Goal: Task Accomplishment & Management: Complete application form

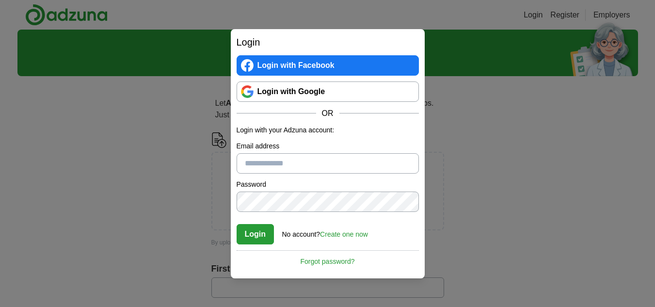
click at [352, 232] on link "Create one now" at bounding box center [344, 234] width 48 height 8
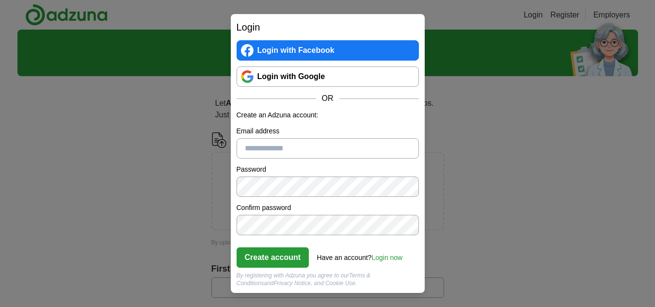
click at [390, 254] on link "Login now" at bounding box center [387, 258] width 31 height 8
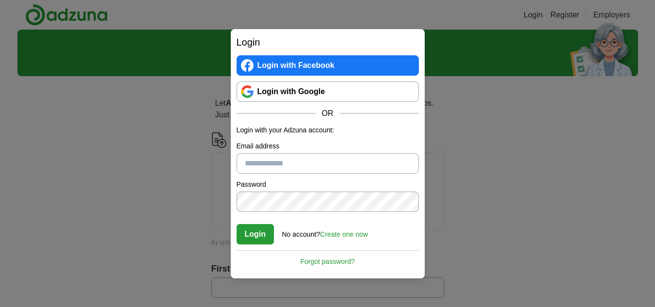
click at [280, 155] on input "Email address" at bounding box center [328, 163] width 182 height 20
type input "**********"
click at [260, 236] on button "Login" at bounding box center [256, 234] width 38 height 20
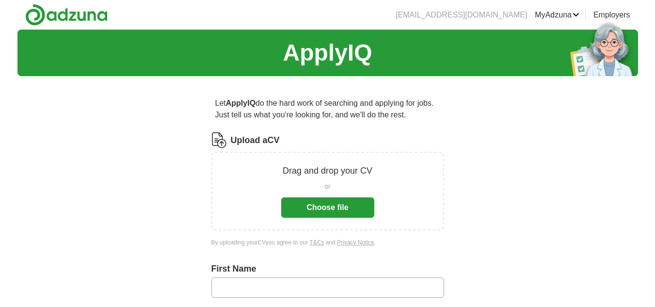
click at [313, 205] on button "Choose file" at bounding box center [327, 207] width 93 height 20
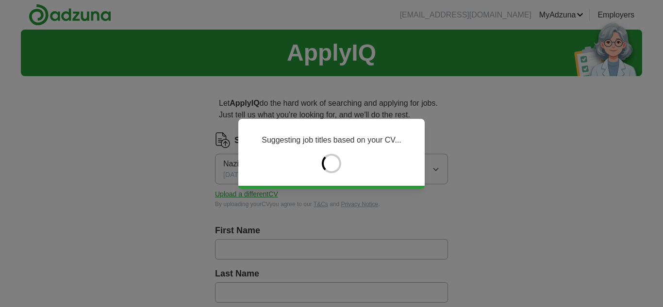
type input "*****"
type input "*********"
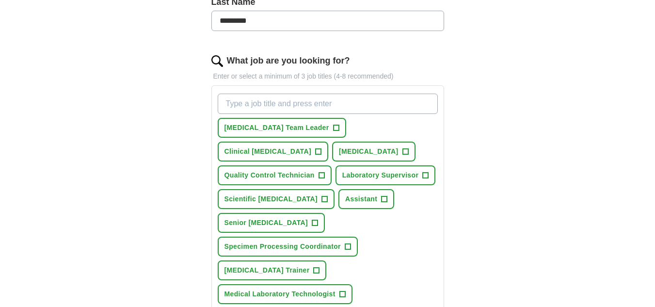
scroll to position [291, 0]
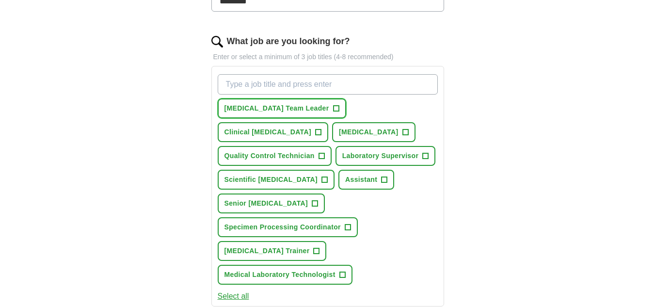
click at [333, 107] on span "+" at bounding box center [336, 109] width 6 height 8
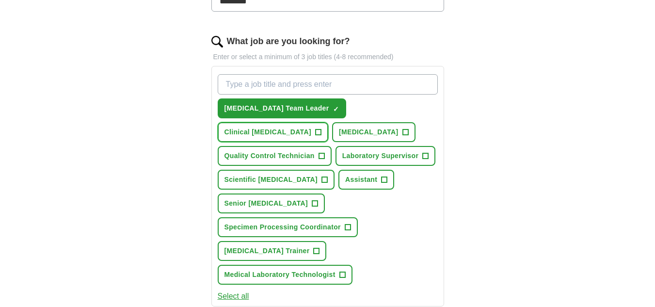
click at [321, 133] on span "+" at bounding box center [318, 133] width 6 height 8
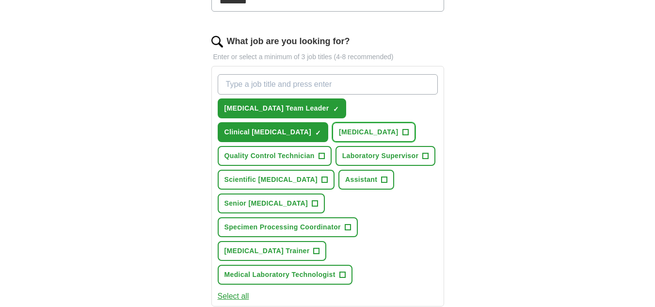
click at [403, 136] on span "+" at bounding box center [406, 133] width 6 height 8
click at [336, 166] on button "Laboratory Supervisor +" at bounding box center [386, 156] width 100 height 20
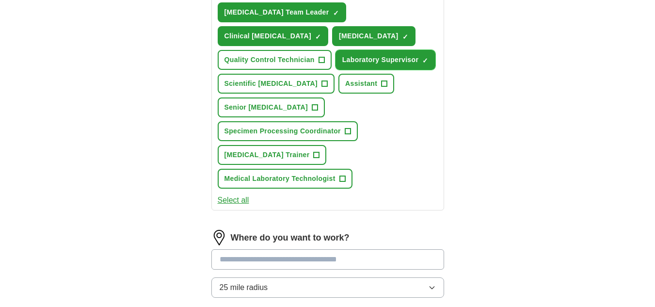
scroll to position [388, 0]
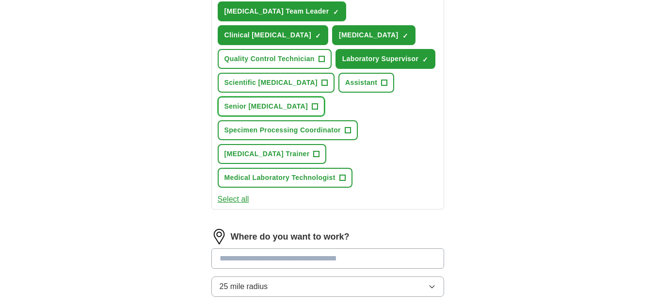
click at [312, 111] on span "+" at bounding box center [315, 107] width 6 height 8
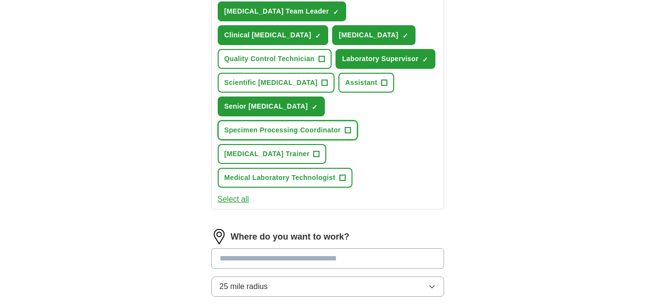
click at [349, 134] on span "+" at bounding box center [348, 131] width 6 height 8
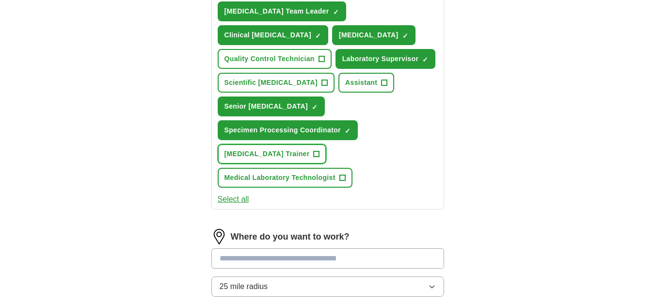
click at [314, 158] on span "+" at bounding box center [317, 154] width 6 height 8
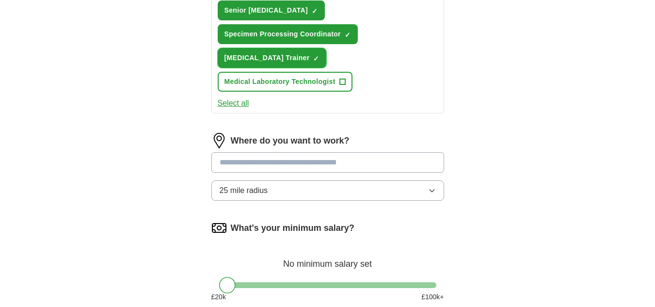
scroll to position [485, 0]
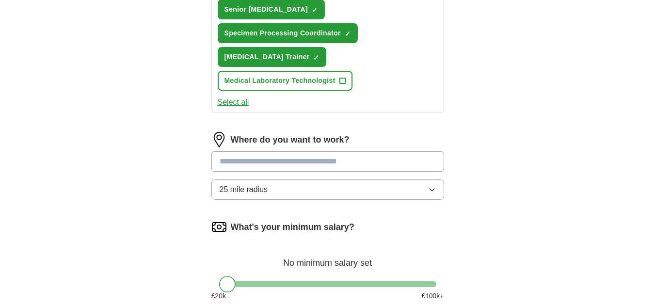
click at [296, 172] on input at bounding box center [328, 161] width 233 height 20
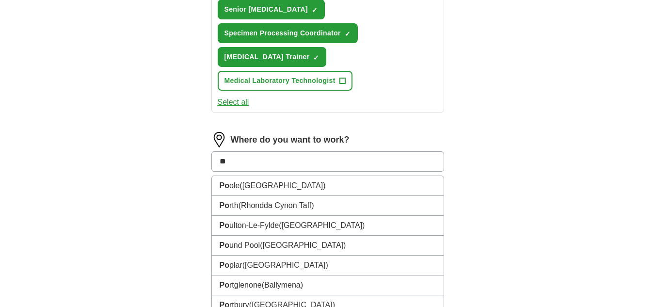
type input "*"
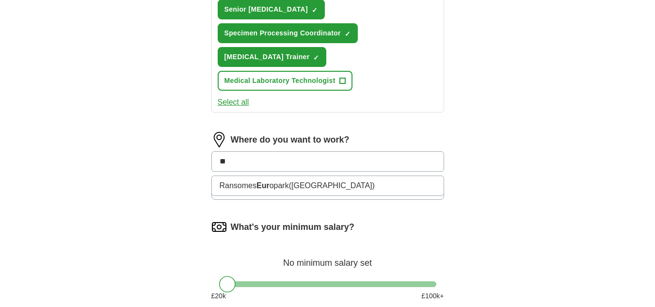
type input "*"
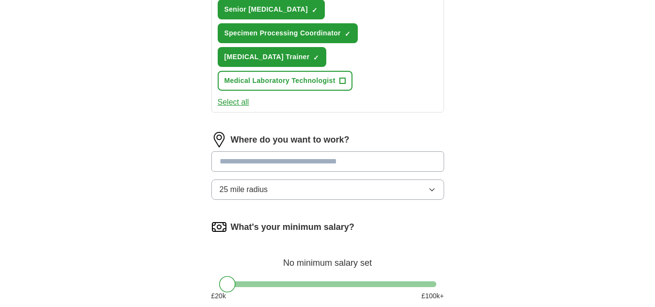
type input "*"
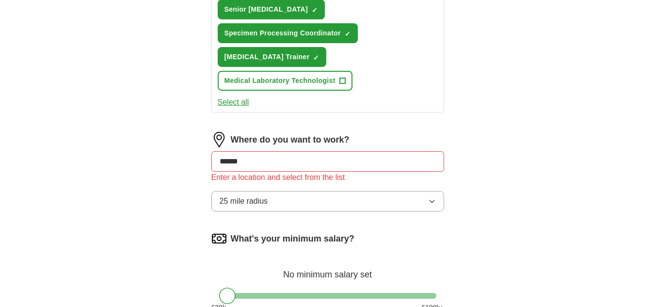
drag, startPoint x: 266, startPoint y: 189, endPoint x: 0, endPoint y: 119, distance: 275.3
type input "*"
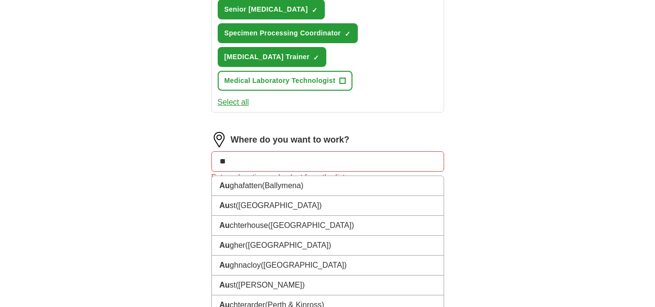
type input "*"
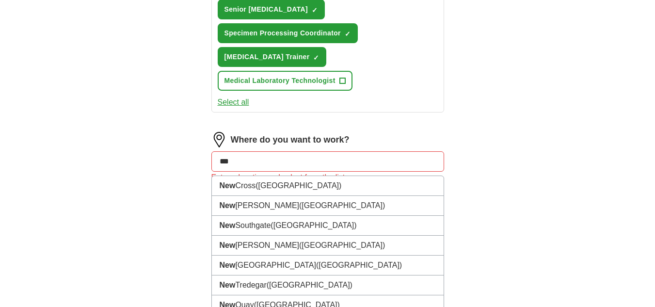
scroll to position [485, 0]
type input "*"
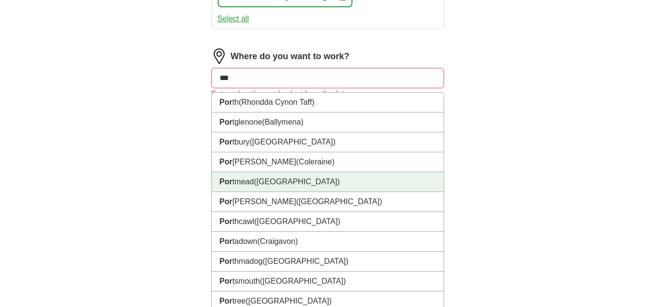
scroll to position [533, 0]
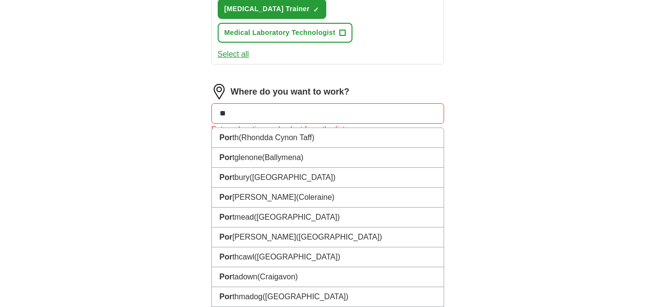
type input "*"
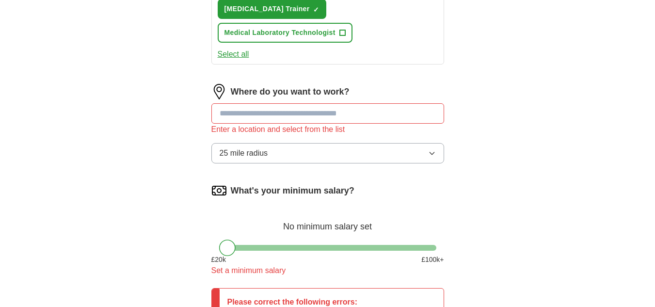
click at [259, 163] on button "25 mile radius" at bounding box center [328, 153] width 233 height 20
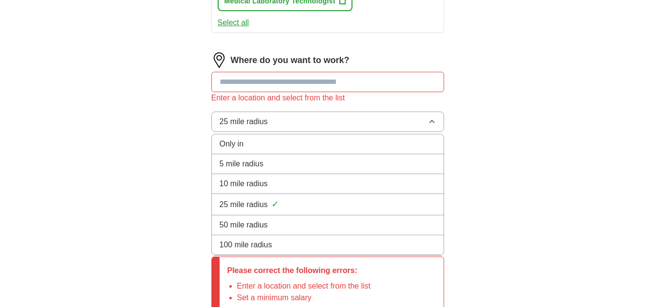
scroll to position [582, 0]
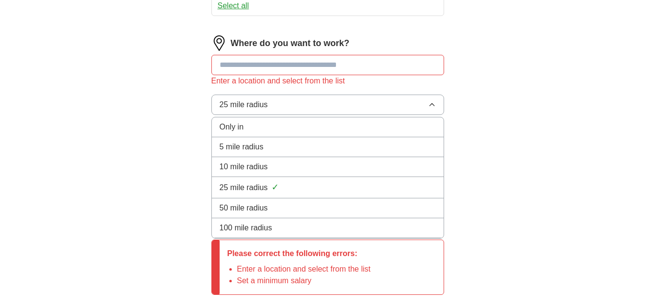
click at [254, 234] on span "100 mile radius" at bounding box center [246, 228] width 53 height 12
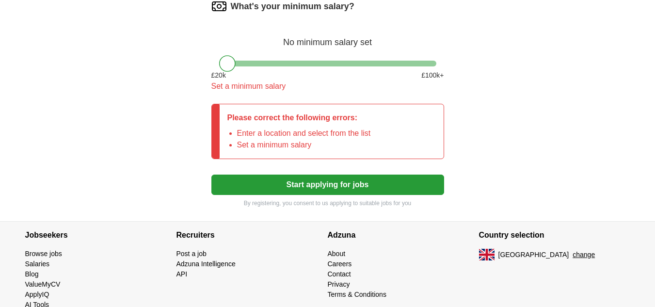
scroll to position [727, 0]
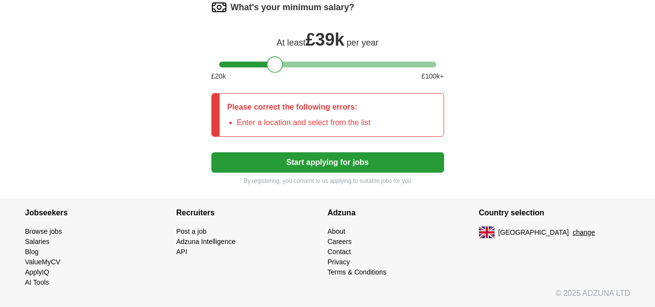
drag, startPoint x: 230, startPoint y: 77, endPoint x: 277, endPoint y: 88, distance: 48.4
click at [277, 88] on div "What's your minimum salary? At least £ 39k per year £ 20 k £ 100 k+" at bounding box center [328, 45] width 233 height 90
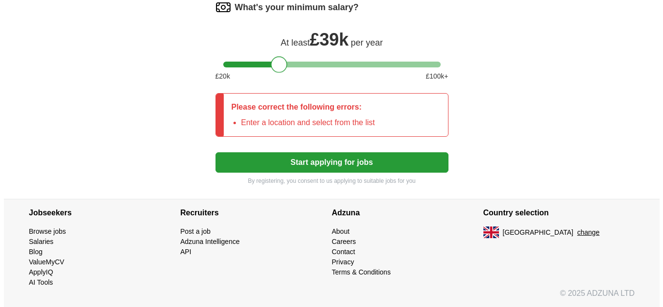
scroll to position [740, 0]
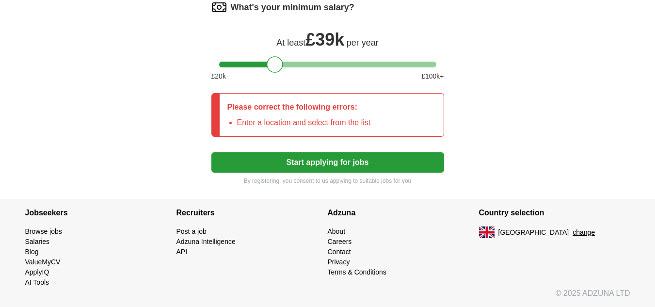
click at [573, 231] on button "change" at bounding box center [584, 233] width 22 height 10
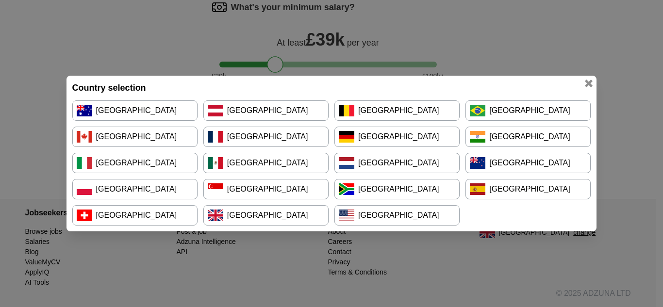
click at [496, 166] on link "[GEOGRAPHIC_DATA]" at bounding box center [527, 163] width 125 height 20
click at [496, 167] on link "[GEOGRAPHIC_DATA]" at bounding box center [527, 163] width 125 height 20
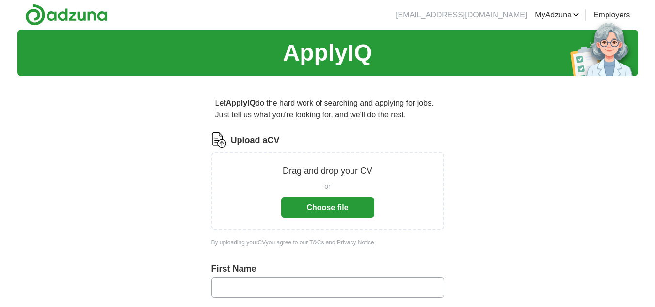
scroll to position [529, 0]
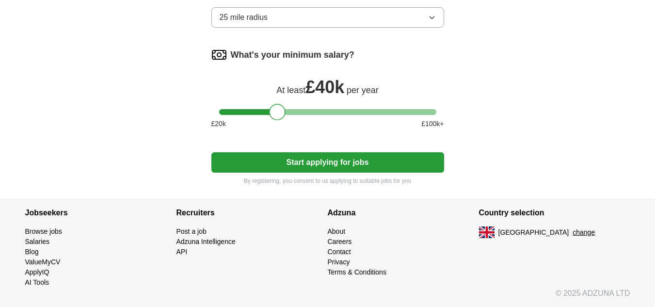
drag, startPoint x: 228, startPoint y: 114, endPoint x: 278, endPoint y: 119, distance: 50.6
click at [278, 119] on div at bounding box center [277, 112] width 16 height 16
click at [282, 153] on button "Start applying for jobs" at bounding box center [328, 162] width 233 height 20
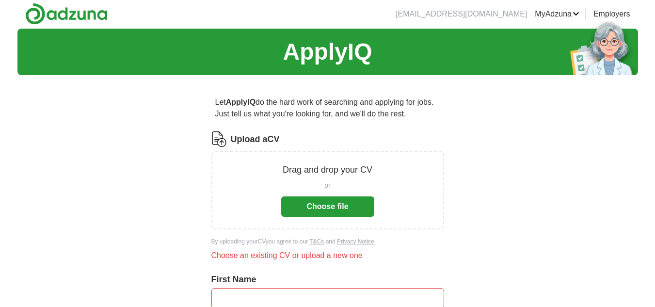
scroll to position [0, 0]
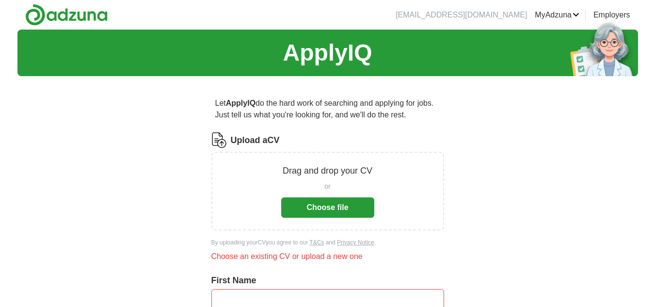
click at [329, 211] on button "Choose file" at bounding box center [327, 207] width 93 height 20
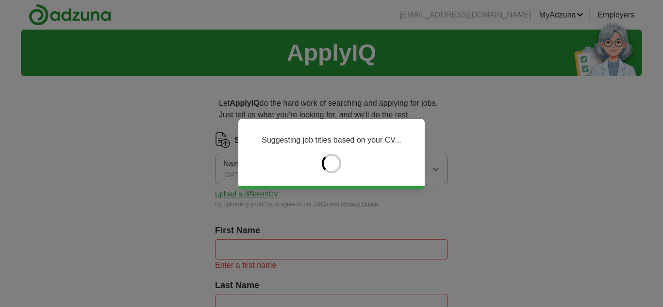
type input "*****"
type input "*********"
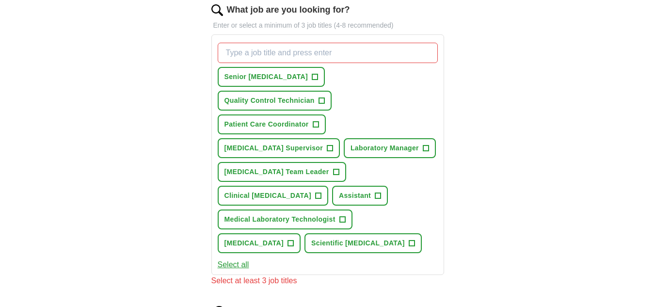
scroll to position [340, 0]
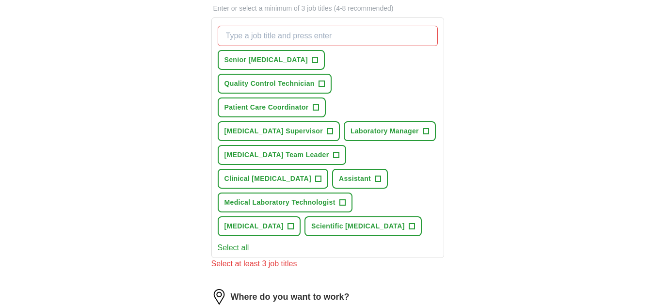
click at [241, 242] on button "Select all" at bounding box center [234, 248] width 32 height 12
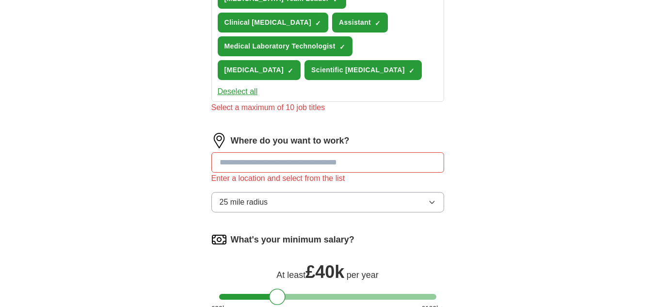
scroll to position [534, 0]
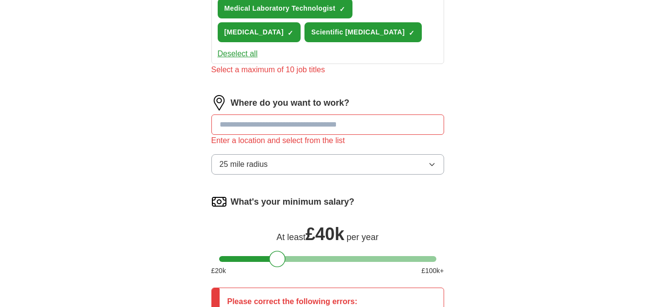
click at [256, 114] on input at bounding box center [328, 124] width 233 height 20
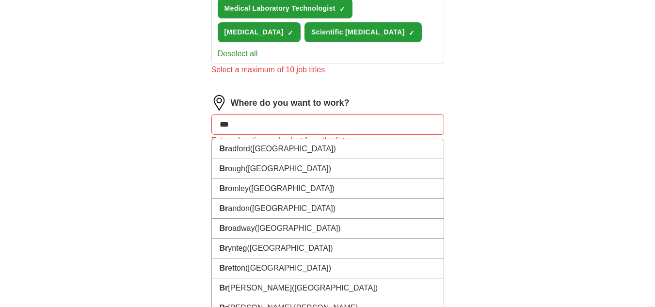
type input "****"
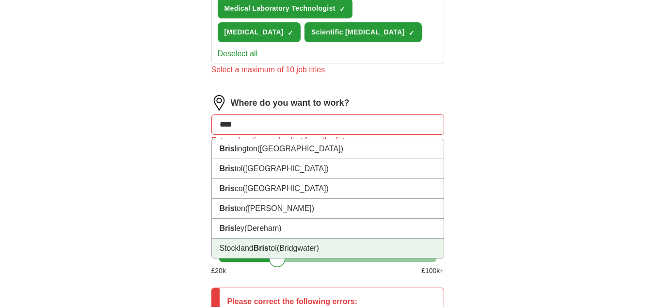
click at [276, 239] on li "Stockland Bris tol (Bridgwater)" at bounding box center [328, 248] width 232 height 19
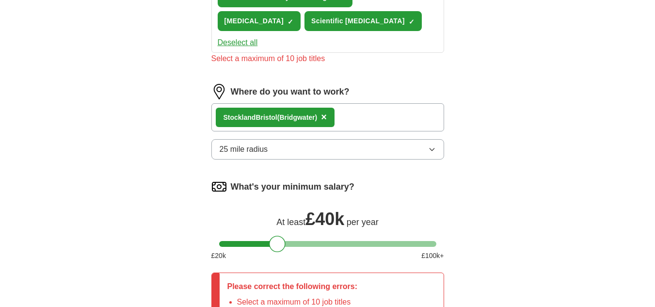
scroll to position [506, 0]
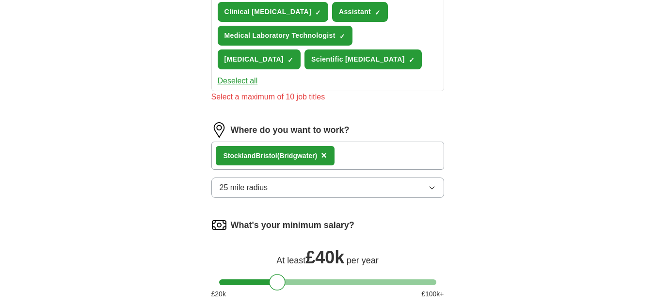
click at [375, 142] on div "Stockland Bris tol (Bridgwater) ×" at bounding box center [328, 156] width 233 height 28
click at [355, 142] on div "Stockland Bris tol (Bridgwater) ×" at bounding box center [328, 156] width 233 height 28
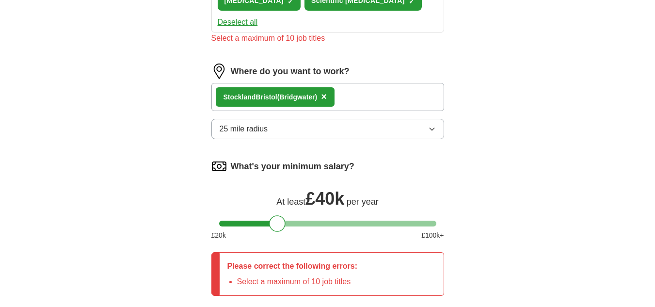
scroll to position [701, 0]
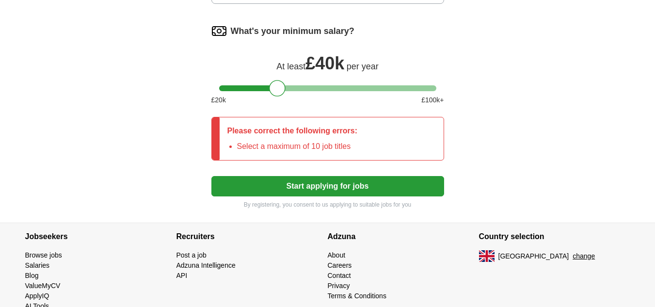
click at [339, 176] on button "Start applying for jobs" at bounding box center [328, 186] width 233 height 20
click at [340, 176] on button "Start applying for jobs" at bounding box center [328, 186] width 233 height 20
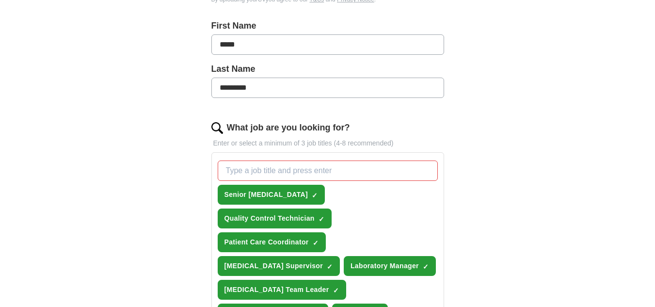
scroll to position [312, 0]
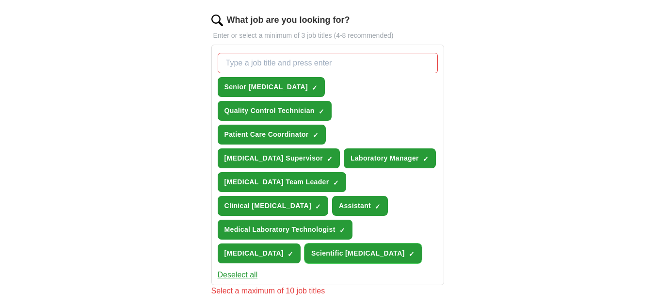
click at [0, 0] on span "×" at bounding box center [0, 0] width 0 height 0
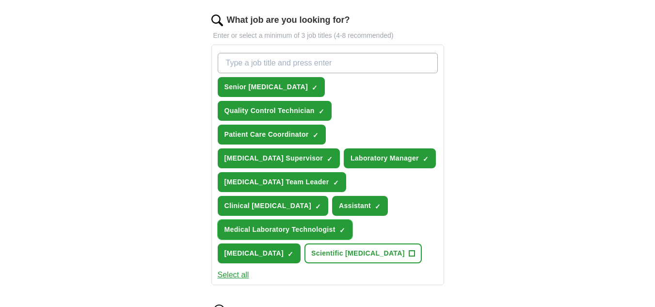
click at [0, 0] on span "×" at bounding box center [0, 0] width 0 height 0
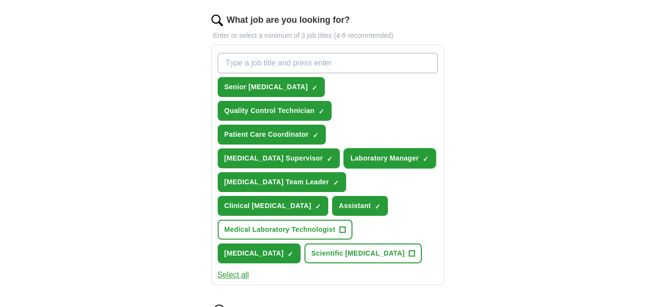
click at [344, 148] on button "Laboratory Manager ✓ ×" at bounding box center [390, 158] width 92 height 20
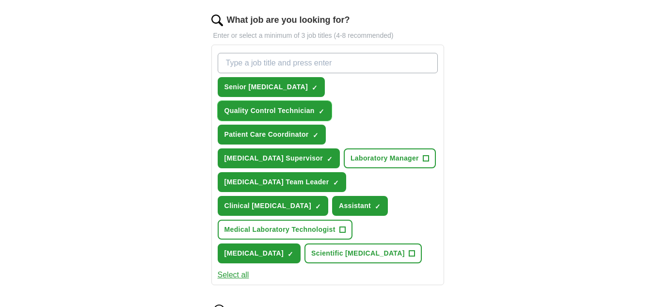
click at [0, 0] on span "×" at bounding box center [0, 0] width 0 height 0
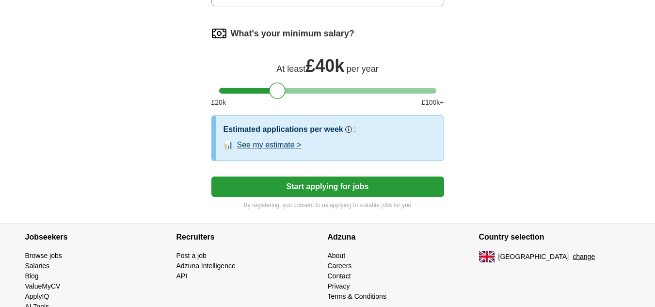
scroll to position [687, 0]
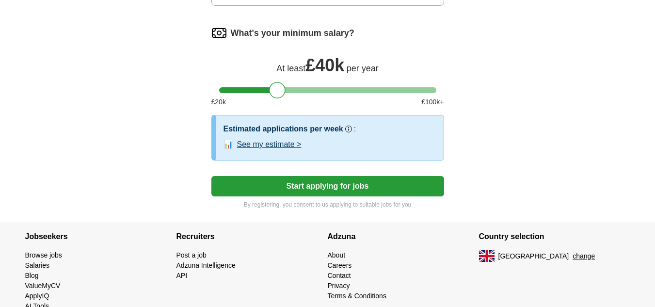
click at [346, 176] on button "Start applying for jobs" at bounding box center [328, 186] width 233 height 20
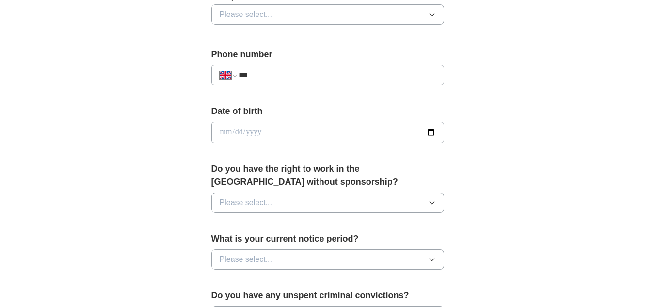
scroll to position [388, 0]
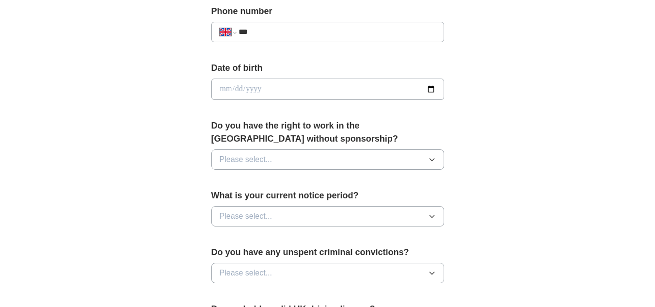
click at [245, 32] on input "***" at bounding box center [337, 32] width 197 height 12
click at [226, 33] on select "**********" at bounding box center [228, 32] width 16 height 12
select select "**"
click at [220, 26] on select "**********" at bounding box center [228, 32] width 16 height 12
type input "****"
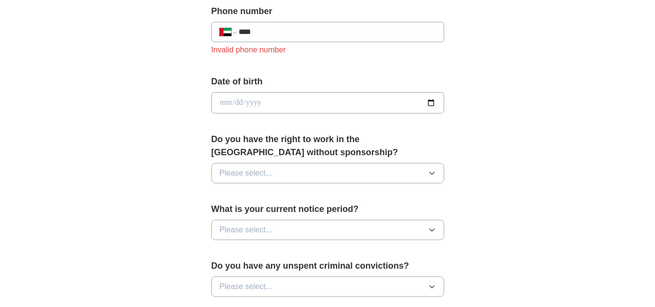
click at [293, 171] on button "Please select..." at bounding box center [328, 173] width 233 height 20
click at [231, 212] on div "No" at bounding box center [328, 216] width 216 height 12
click at [261, 226] on span "Please select..." at bounding box center [246, 230] width 53 height 12
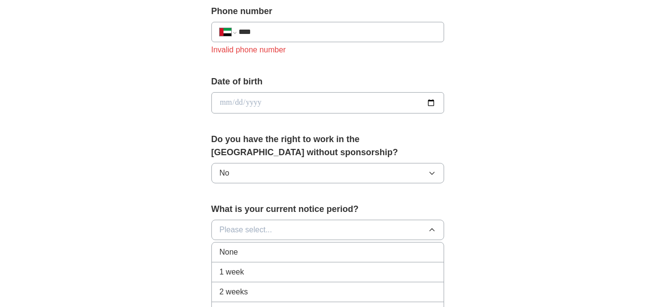
click at [247, 272] on div "1 week" at bounding box center [328, 272] width 216 height 12
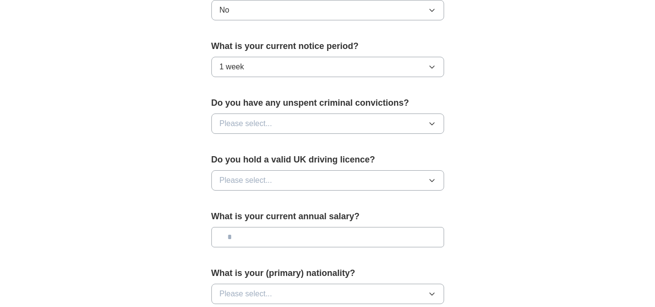
scroll to position [582, 0]
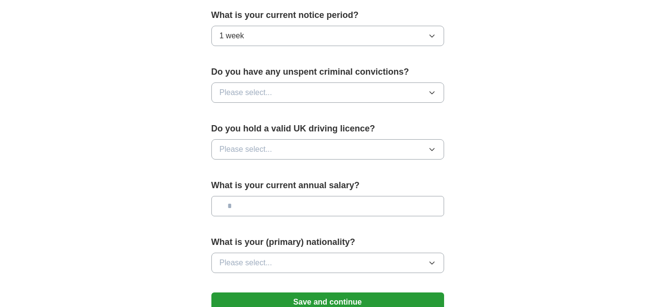
click at [274, 90] on button "Please select..." at bounding box center [328, 92] width 233 height 20
click at [252, 132] on div "No" at bounding box center [328, 135] width 216 height 12
click at [268, 147] on span "Please select..." at bounding box center [246, 150] width 53 height 12
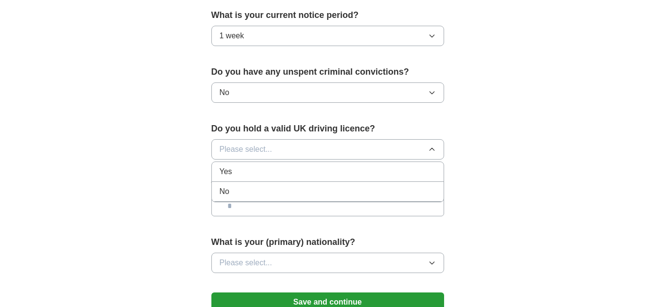
click at [244, 172] on div "Yes" at bounding box center [328, 172] width 216 height 12
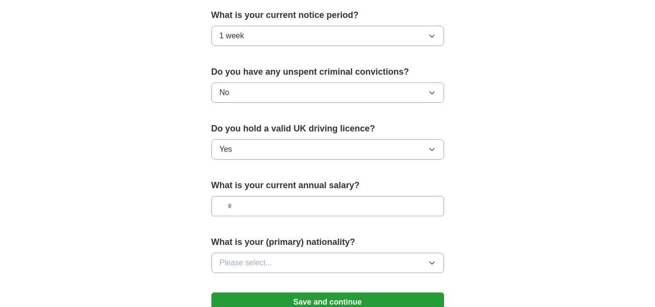
click at [244, 207] on input "text" at bounding box center [328, 206] width 233 height 20
type input "*******"
click at [282, 261] on button "Please select..." at bounding box center [328, 263] width 233 height 20
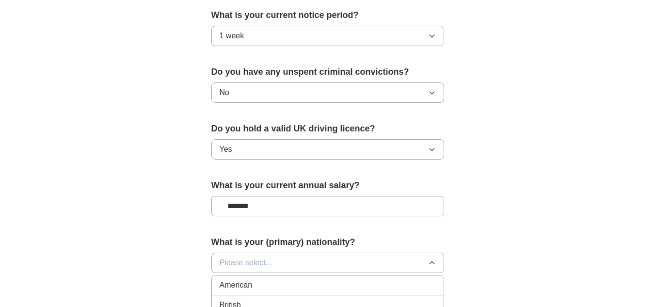
click at [279, 261] on button "Please select..." at bounding box center [328, 263] width 233 height 20
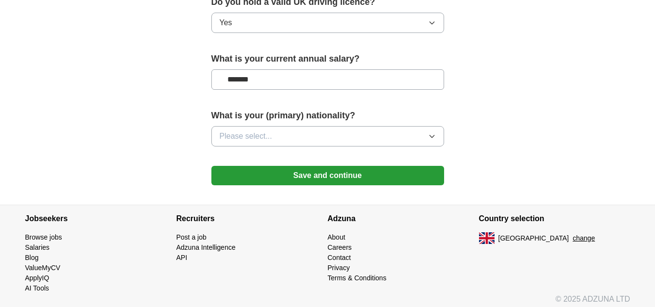
scroll to position [715, 0]
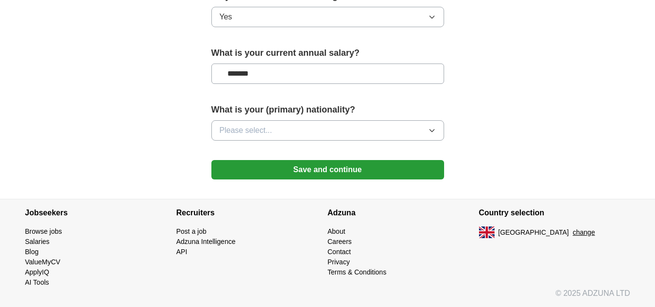
click at [317, 127] on button "Please select..." at bounding box center [328, 130] width 233 height 20
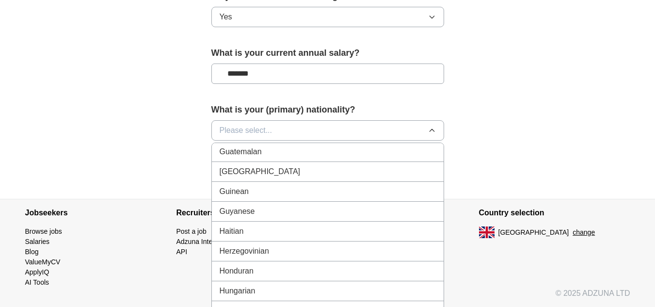
scroll to position [1552, 0]
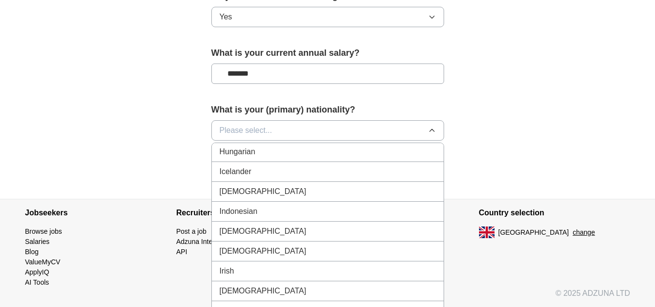
click at [247, 192] on div "Indian" at bounding box center [328, 192] width 216 height 12
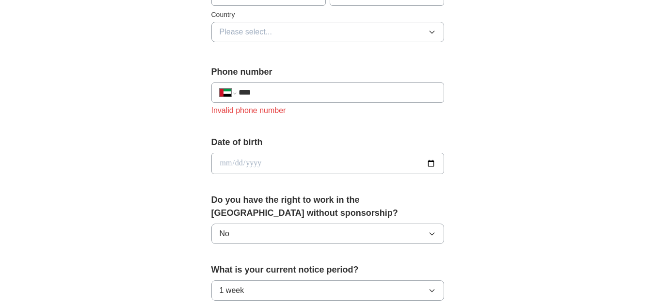
scroll to position [326, 0]
click at [270, 94] on input "****" at bounding box center [337, 94] width 197 height 12
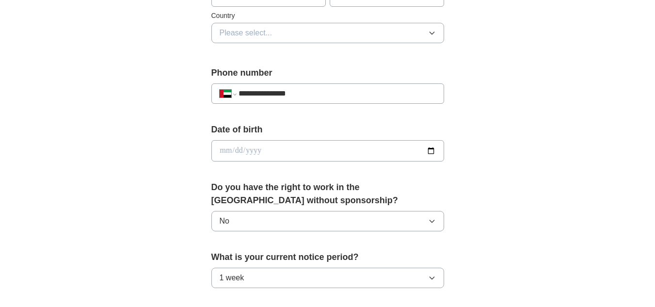
type input "**********"
click at [428, 149] on input "date" at bounding box center [328, 150] width 233 height 21
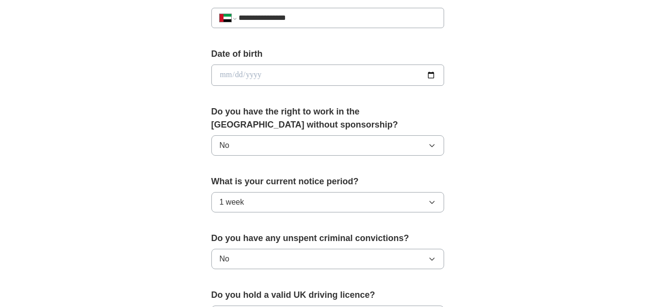
scroll to position [424, 0]
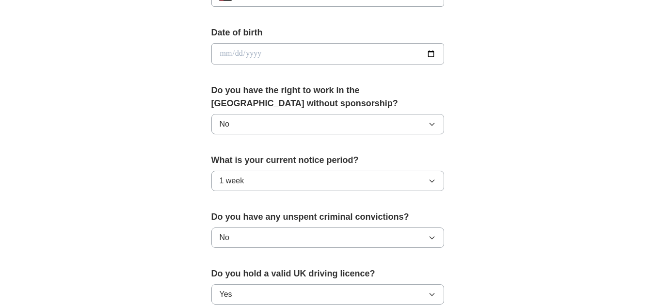
click at [265, 53] on input "date" at bounding box center [328, 53] width 233 height 21
click at [433, 50] on input "date" at bounding box center [328, 53] width 233 height 21
type input "**********"
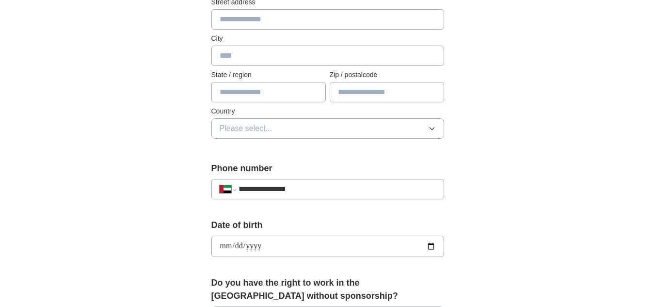
scroll to position [229, 0]
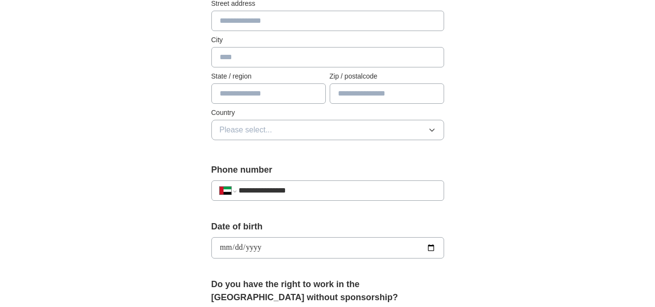
click at [241, 132] on span "Please select..." at bounding box center [246, 130] width 53 height 12
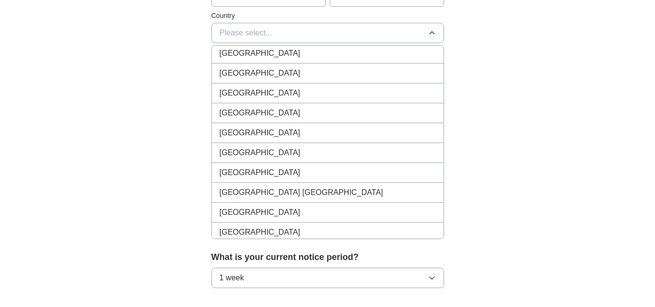
scroll to position [4417, 0]
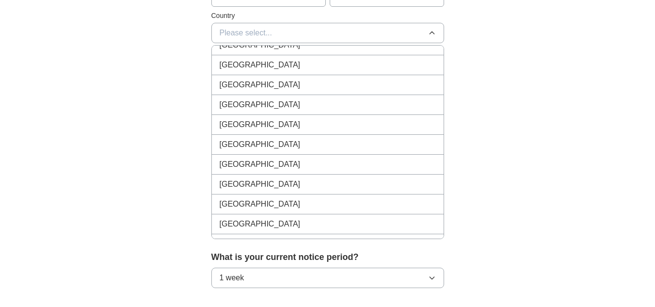
click at [278, 218] on span "United Arab Emirates" at bounding box center [260, 224] width 81 height 12
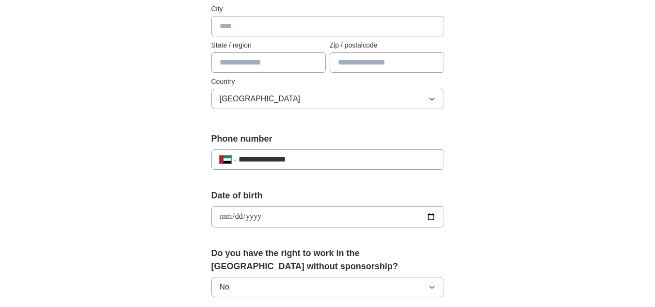
scroll to position [132, 0]
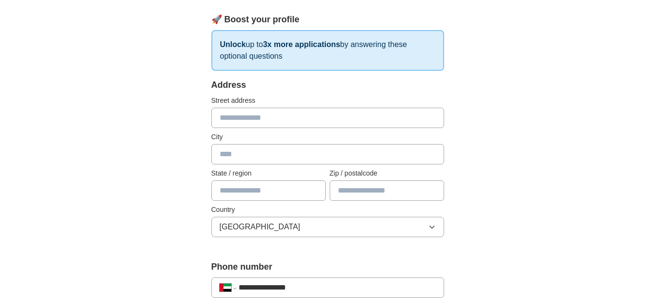
click at [375, 196] on input "text" at bounding box center [387, 190] width 114 height 20
type input "******"
click at [253, 186] on input "text" at bounding box center [269, 190] width 114 height 20
click at [256, 157] on input "text" at bounding box center [328, 154] width 233 height 20
type input "********"
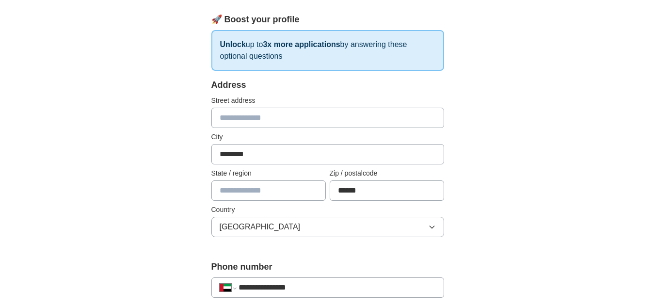
click at [250, 190] on input "text" at bounding box center [269, 190] width 114 height 20
type input "***"
click at [244, 122] on input "text" at bounding box center [328, 118] width 233 height 20
type input "*"
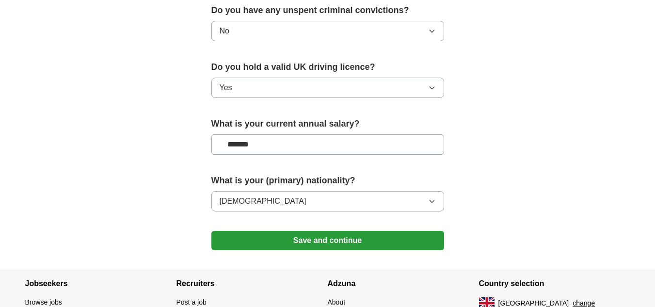
scroll to position [666, 0]
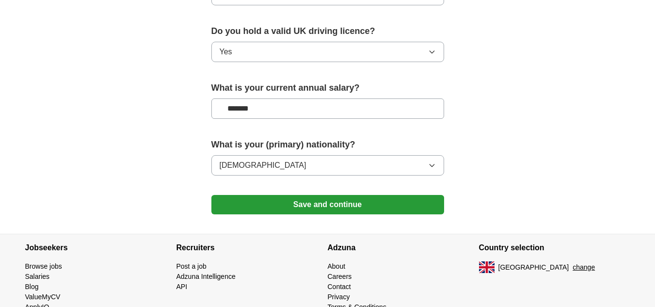
type input "*******"
click at [275, 203] on button "Save and continue" at bounding box center [328, 204] width 233 height 19
